Goal: Transaction & Acquisition: Purchase product/service

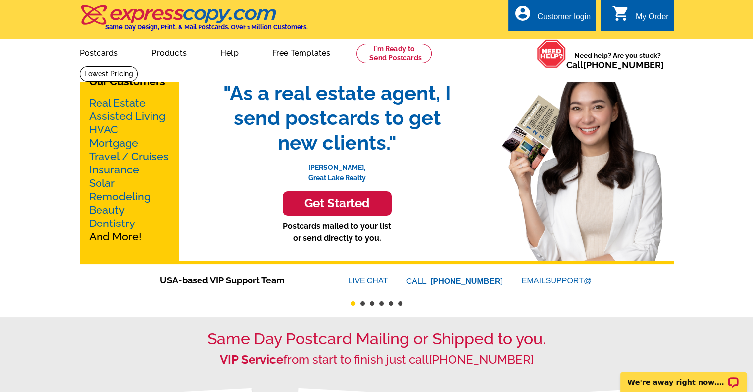
click at [110, 102] on link "Real Estate" at bounding box center [117, 103] width 56 height 12
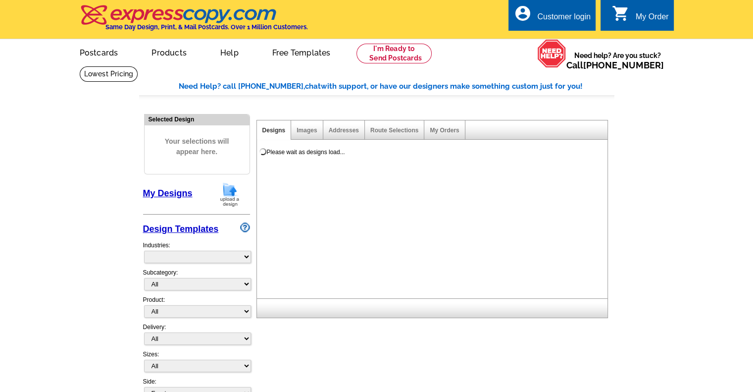
select select "785"
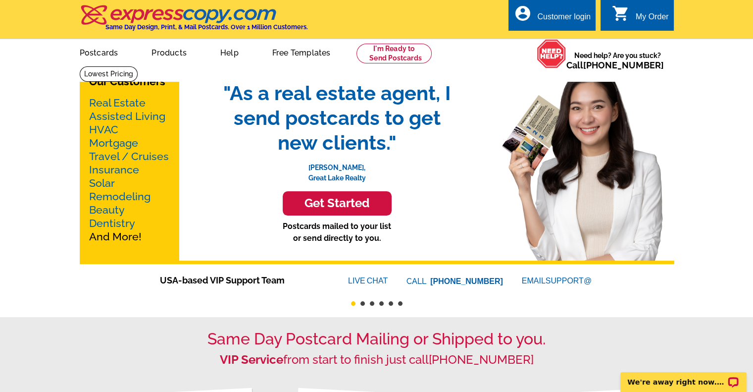
click at [120, 143] on link "Mortgage" at bounding box center [113, 143] width 49 height 12
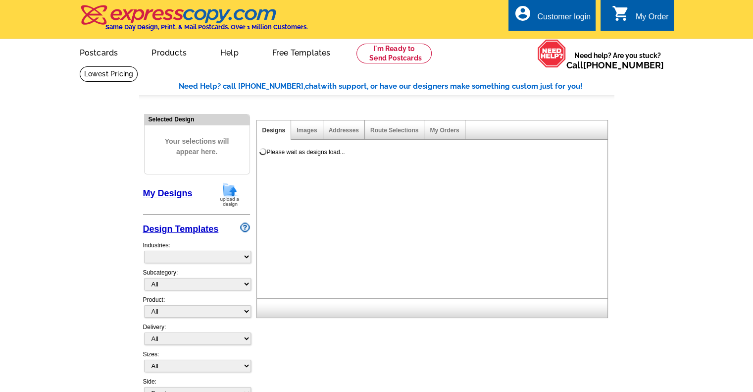
select select "774"
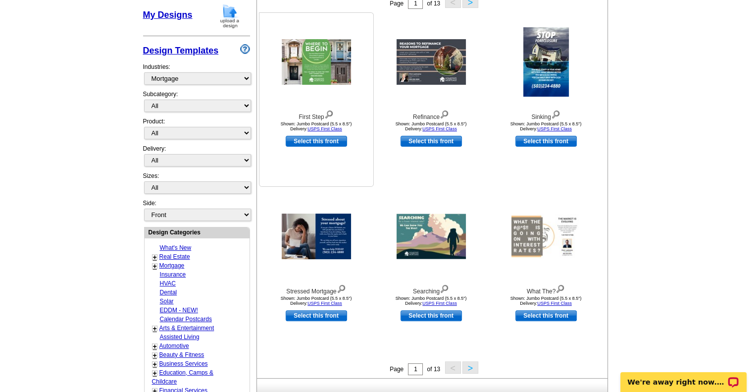
scroll to position [180, 0]
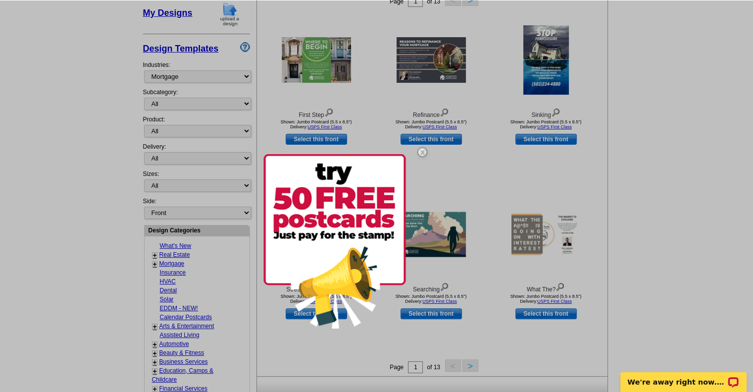
click at [421, 150] on img at bounding box center [422, 152] width 29 height 29
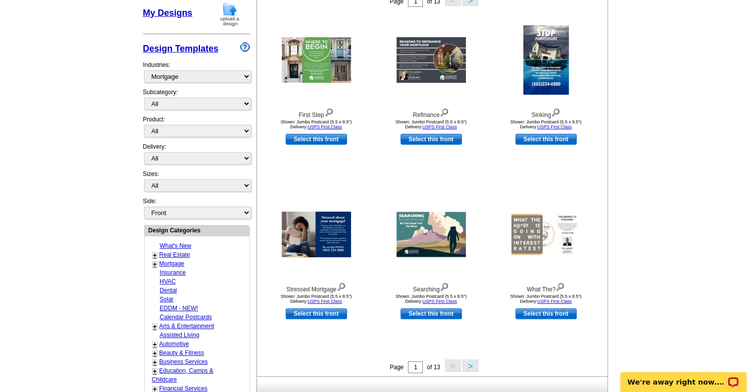
click at [472, 367] on button ">" at bounding box center [470, 365] width 16 height 12
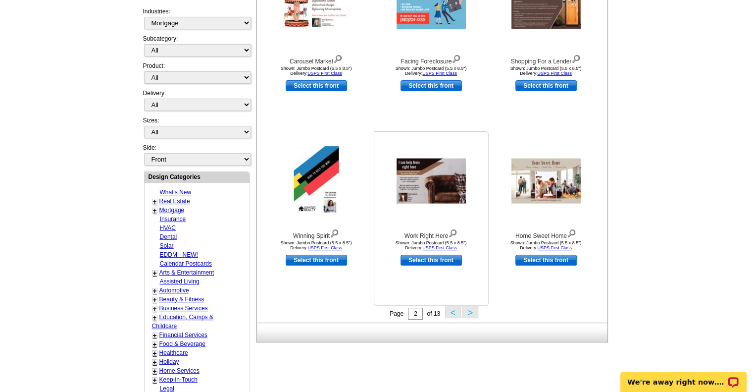
scroll to position [234, 0]
click at [473, 311] on button ">" at bounding box center [470, 311] width 16 height 12
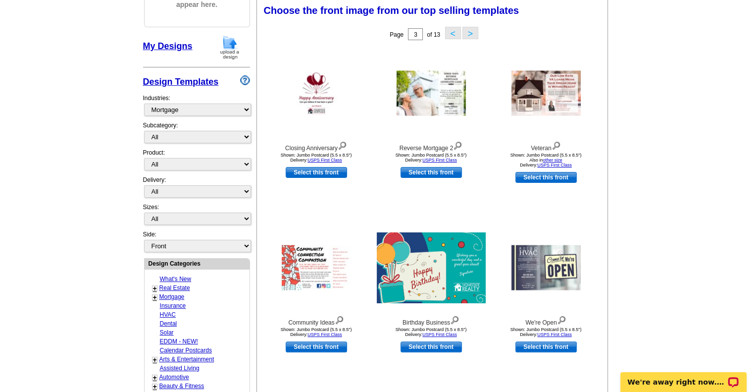
scroll to position [146, 0]
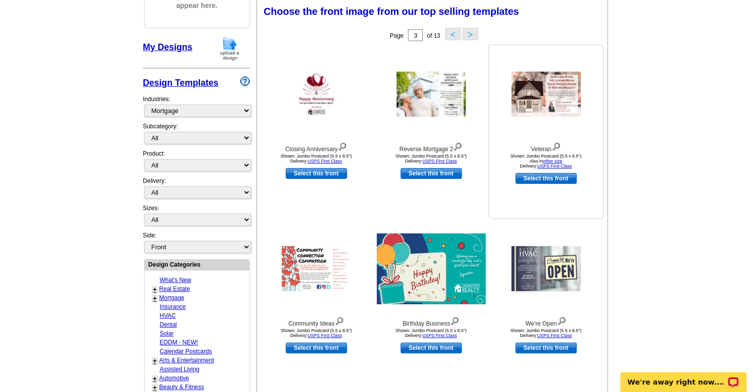
click at [554, 76] on img at bounding box center [545, 94] width 69 height 45
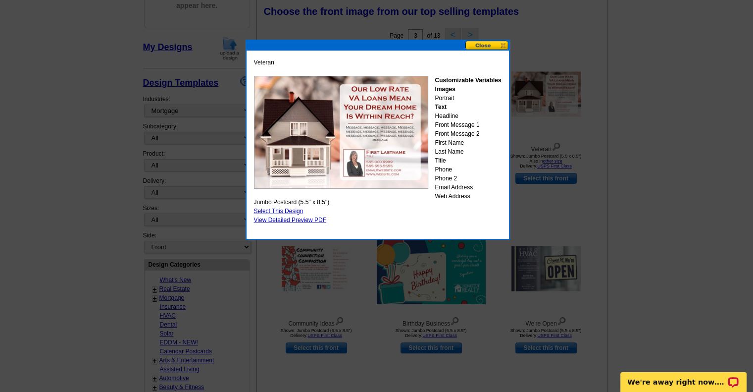
click at [486, 46] on button at bounding box center [487, 45] width 44 height 9
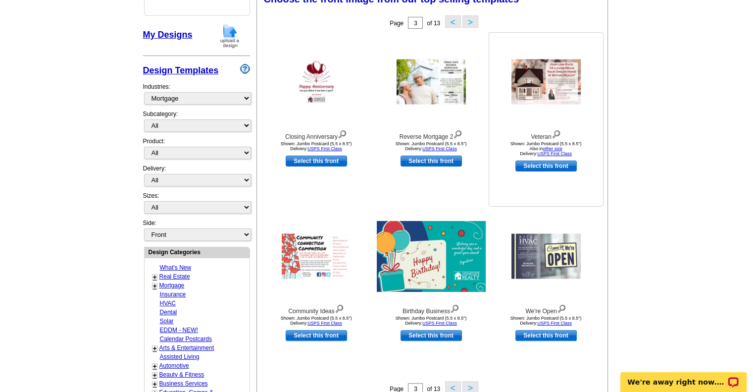
scroll to position [160, 0]
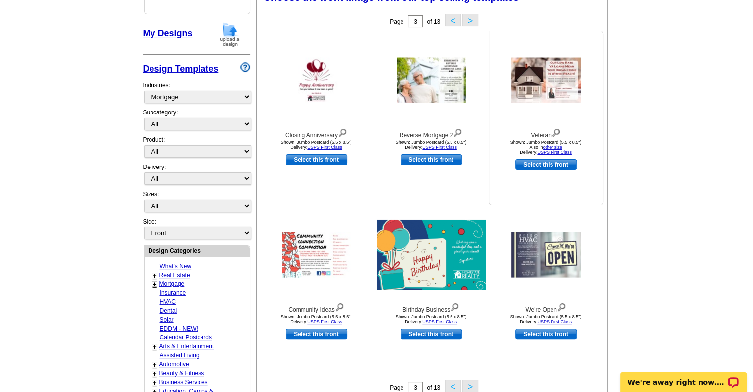
click at [537, 76] on img at bounding box center [545, 80] width 69 height 45
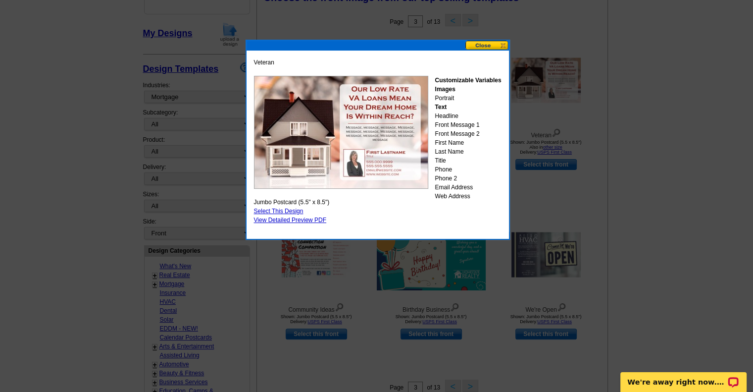
click at [492, 45] on button at bounding box center [487, 45] width 44 height 9
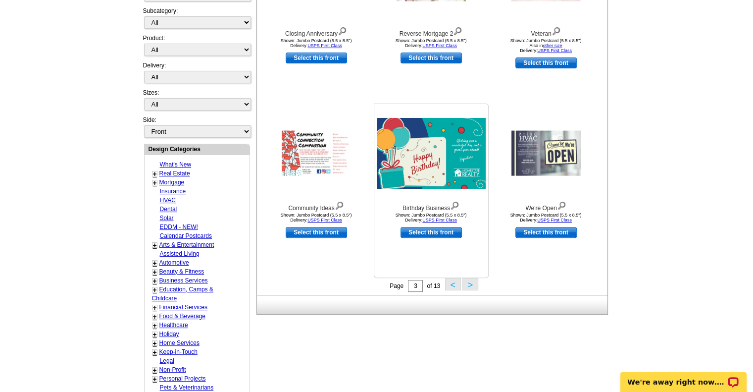
scroll to position [261, 0]
click at [472, 285] on button ">" at bounding box center [470, 284] width 16 height 12
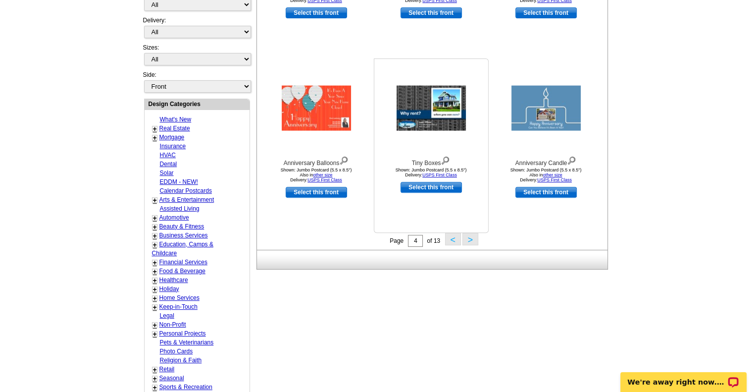
scroll to position [309, 0]
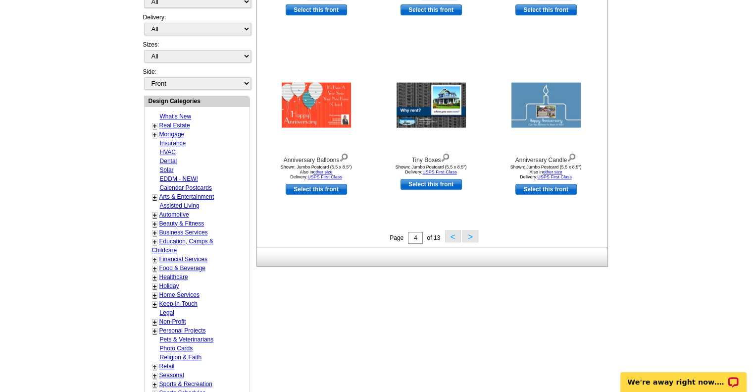
click at [469, 236] on button ">" at bounding box center [470, 236] width 16 height 12
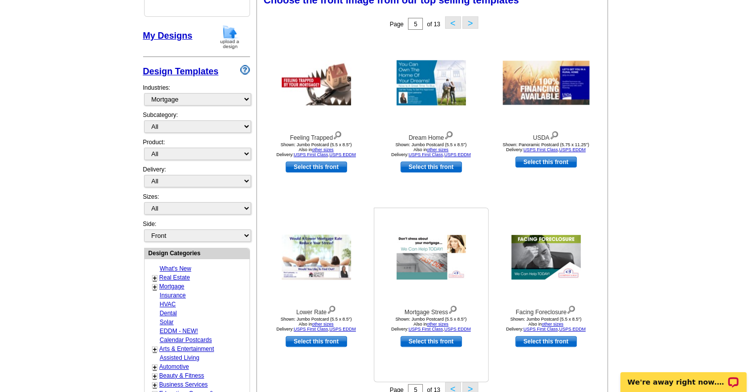
scroll to position [158, 0]
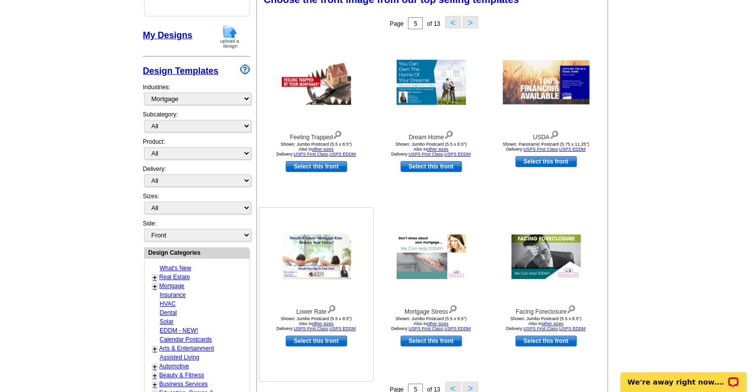
click at [299, 259] on img at bounding box center [316, 256] width 69 height 45
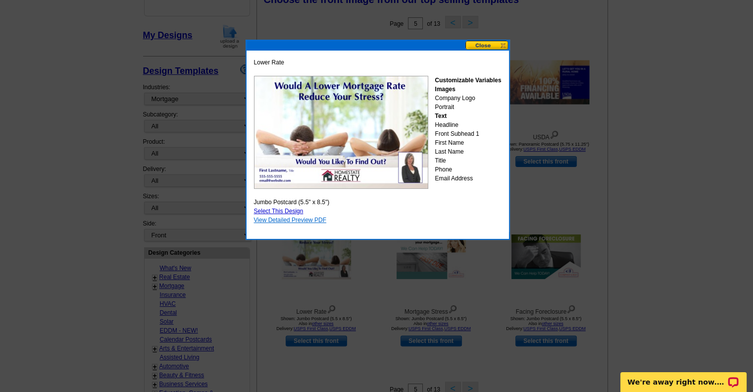
click at [294, 220] on link "View Detailed Preview PDF" at bounding box center [290, 219] width 73 height 7
click at [487, 45] on button at bounding box center [487, 45] width 44 height 9
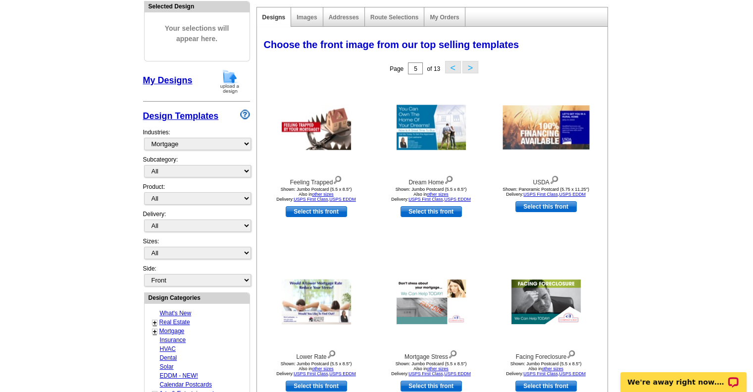
scroll to position [0, 0]
